Goal: Find specific page/section: Find specific page/section

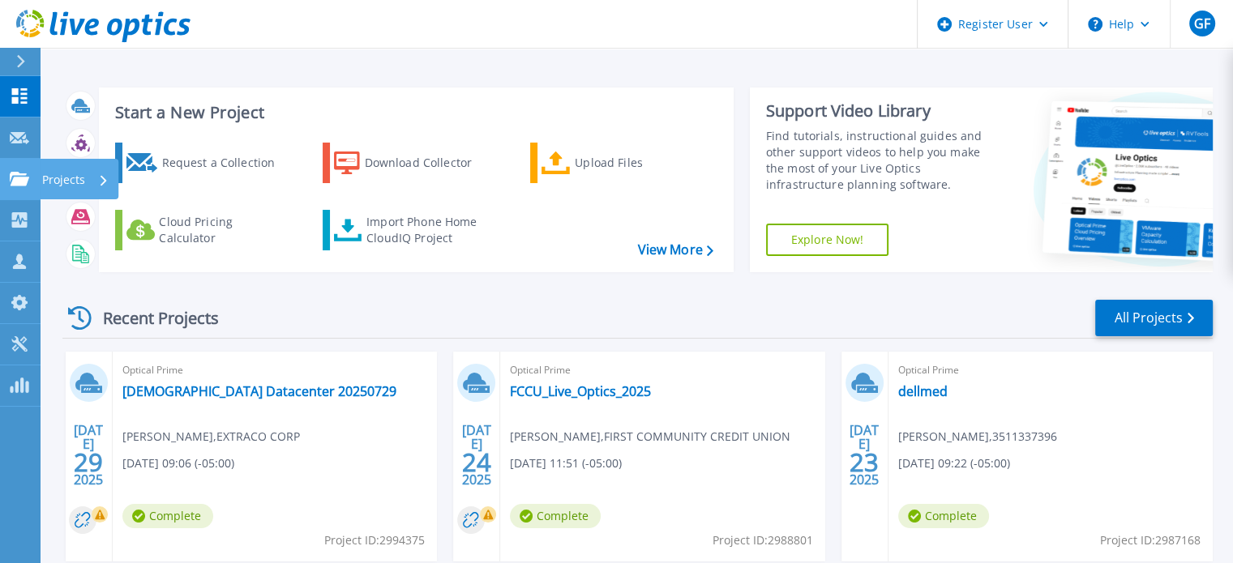
click at [73, 177] on p "Projects" at bounding box center [63, 180] width 43 height 42
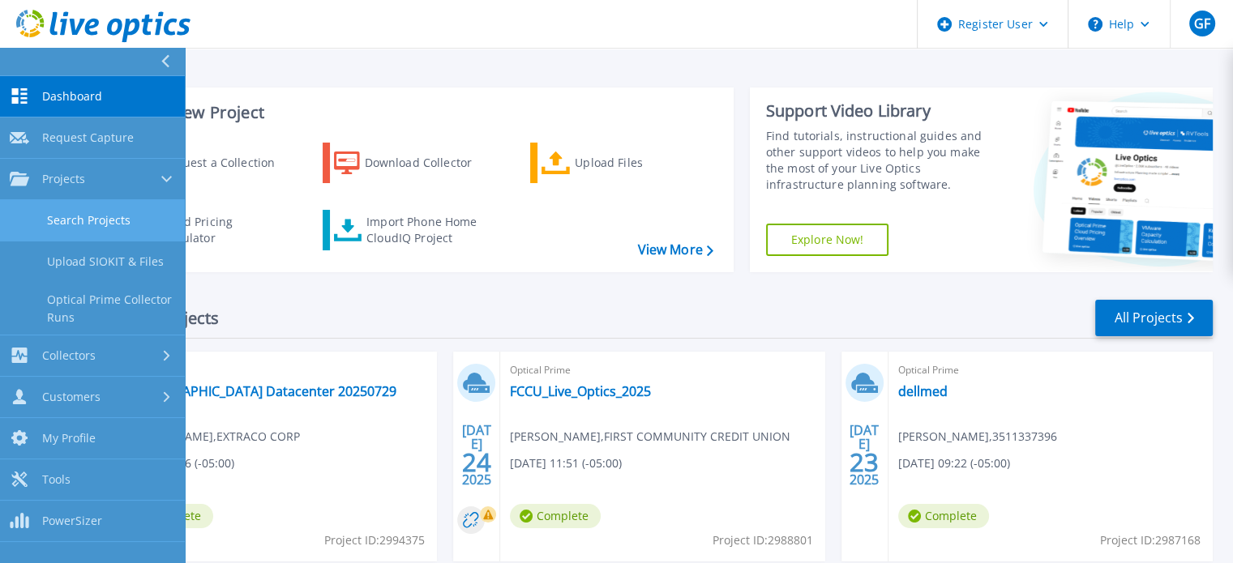
click at [107, 210] on link "Search Projects" at bounding box center [92, 220] width 185 height 41
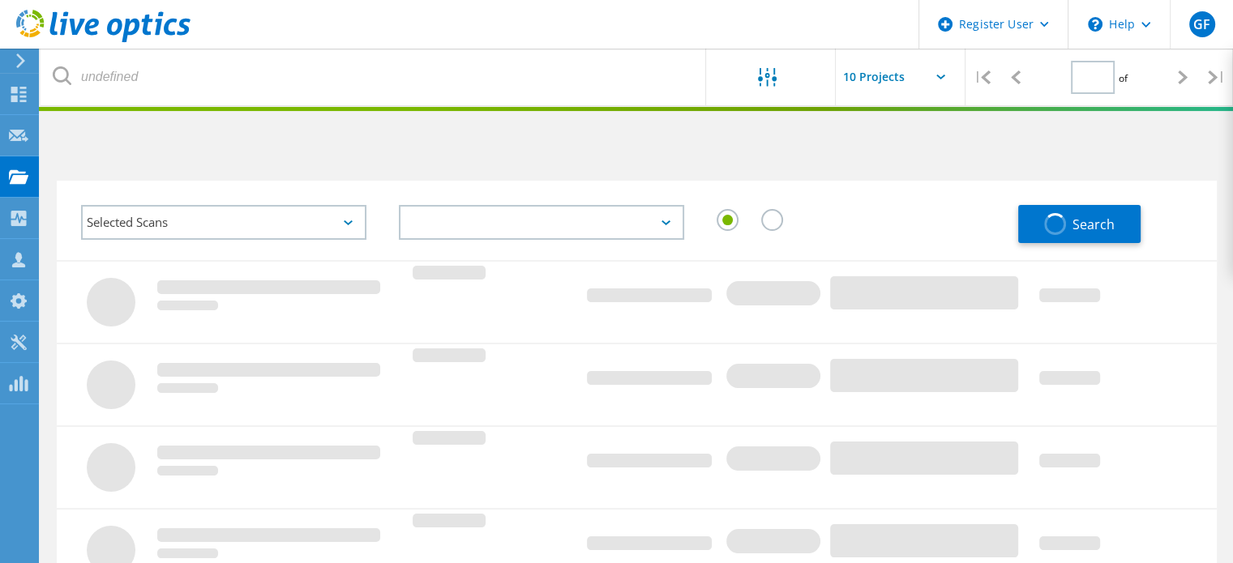
type input "1"
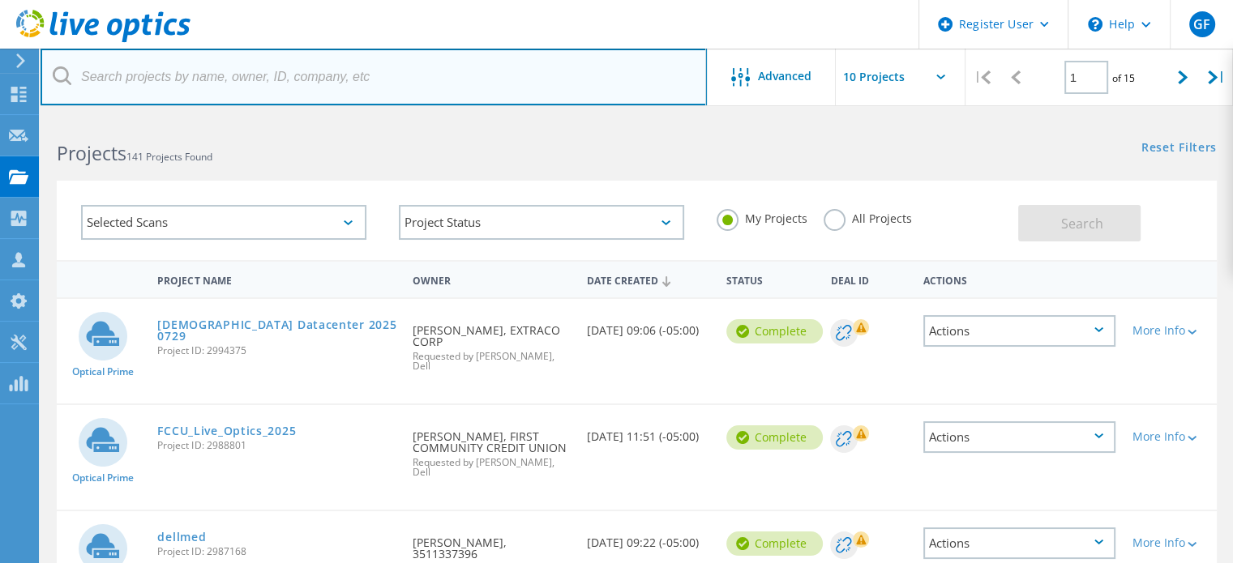
click at [250, 83] on input "text" at bounding box center [374, 77] width 666 height 57
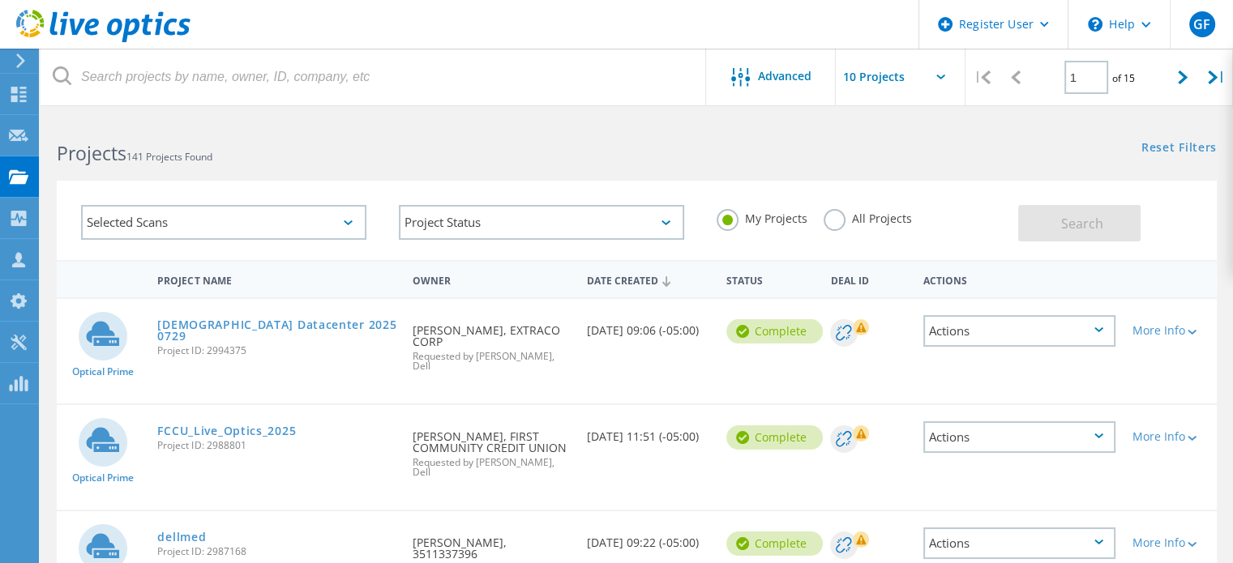
click at [554, 331] on div "Requested By [PERSON_NAME], EXTRACO CORP Requested by [PERSON_NAME], Dell" at bounding box center [491, 343] width 174 height 88
click at [453, 323] on div "Requested By [PERSON_NAME], EXTRACO CORP Requested by [PERSON_NAME], Dell" at bounding box center [491, 343] width 174 height 88
